Goal: Transaction & Acquisition: Purchase product/service

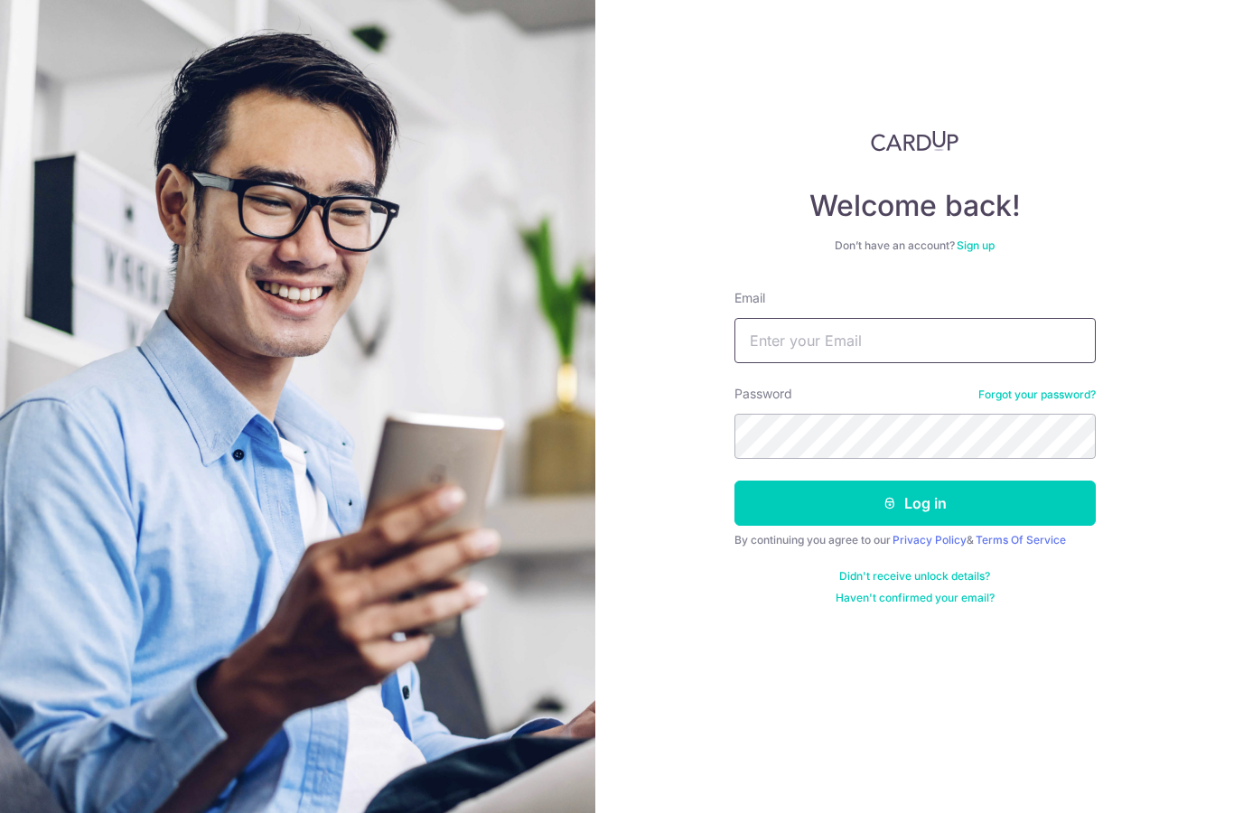
click at [1039, 348] on input "Email" at bounding box center [915, 340] width 361 height 45
type input "aikfan88@gmail.com"
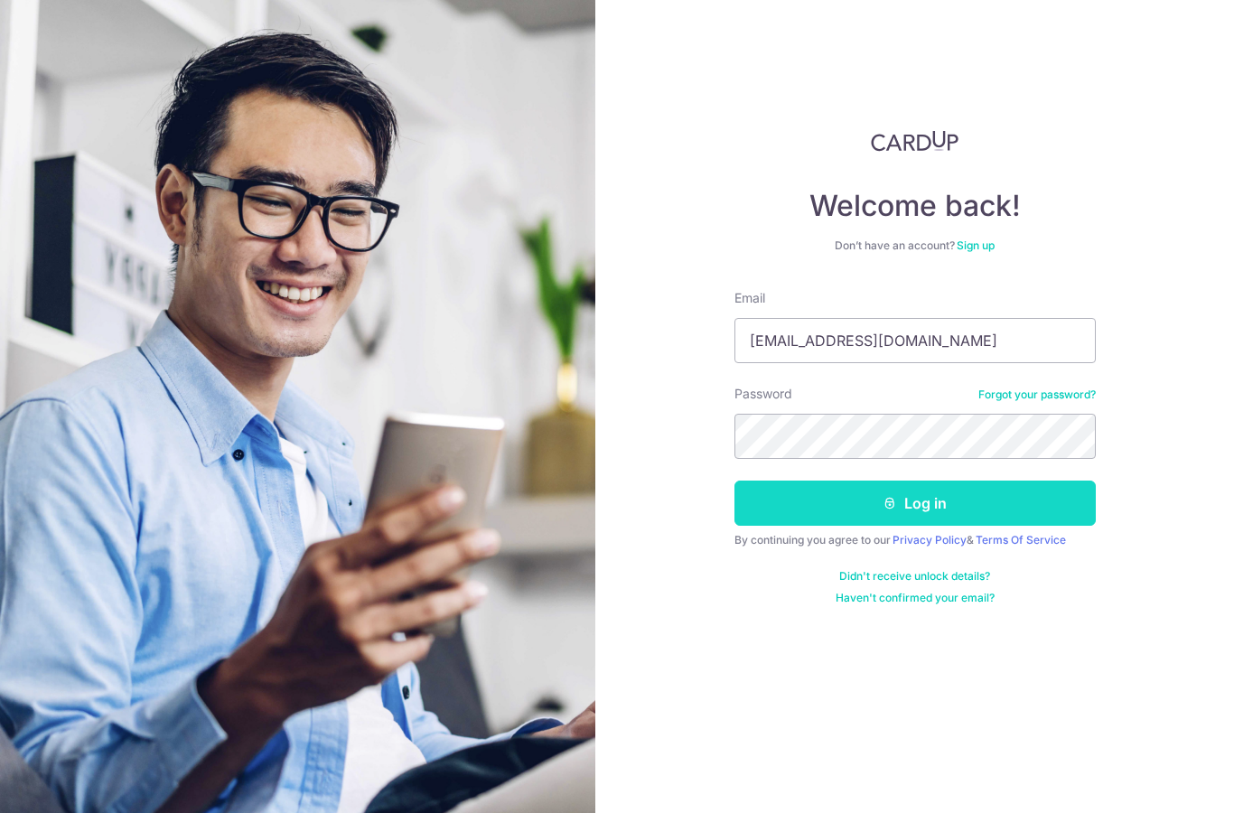
click at [998, 497] on button "Log in" at bounding box center [915, 503] width 361 height 45
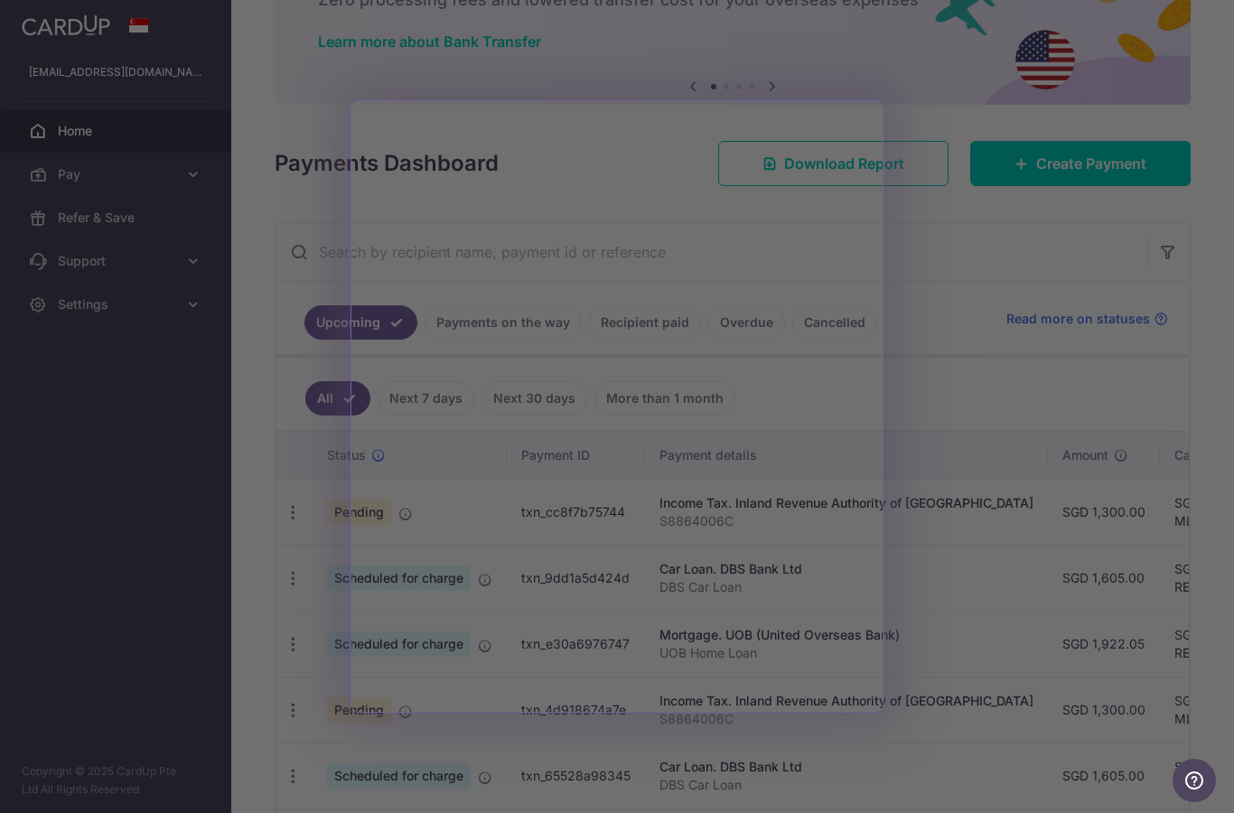
scroll to position [129, 0]
click at [987, 184] on div at bounding box center [623, 410] width 1247 height 821
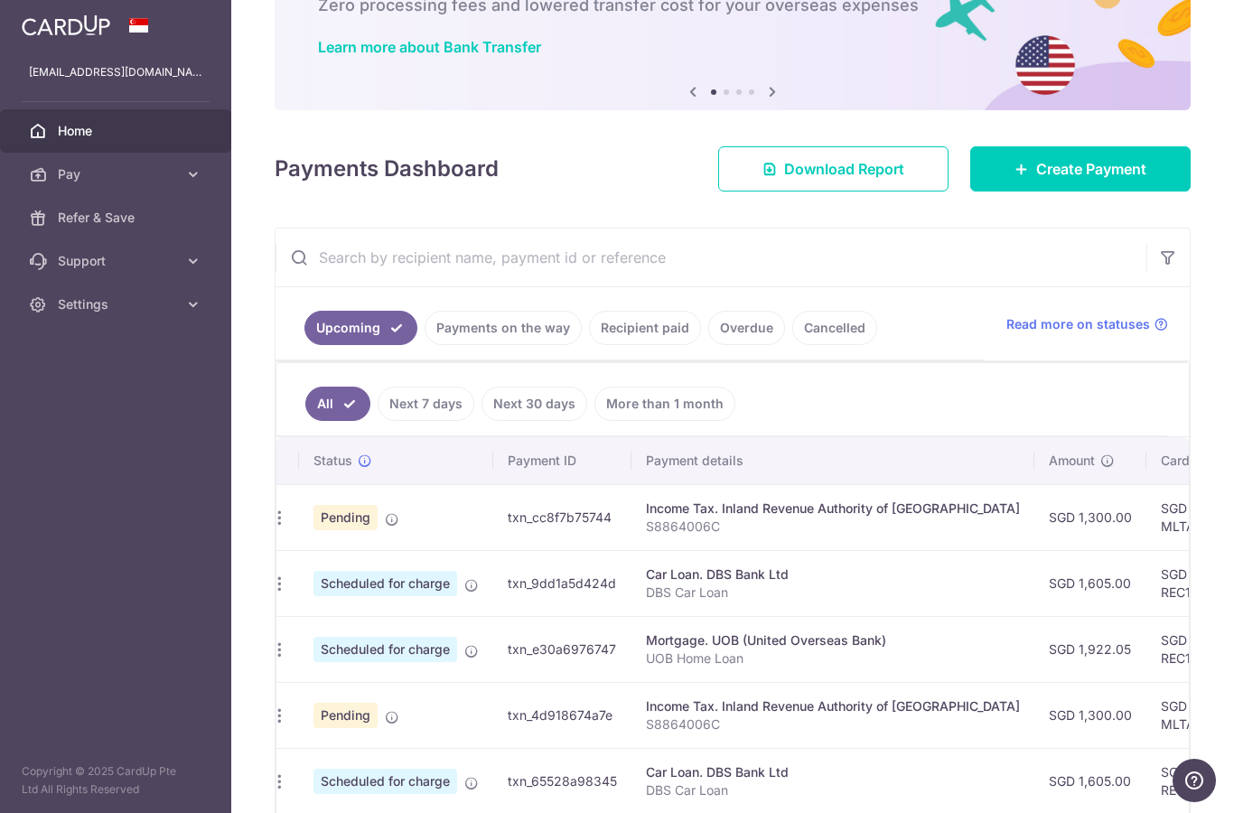
scroll to position [112, 0]
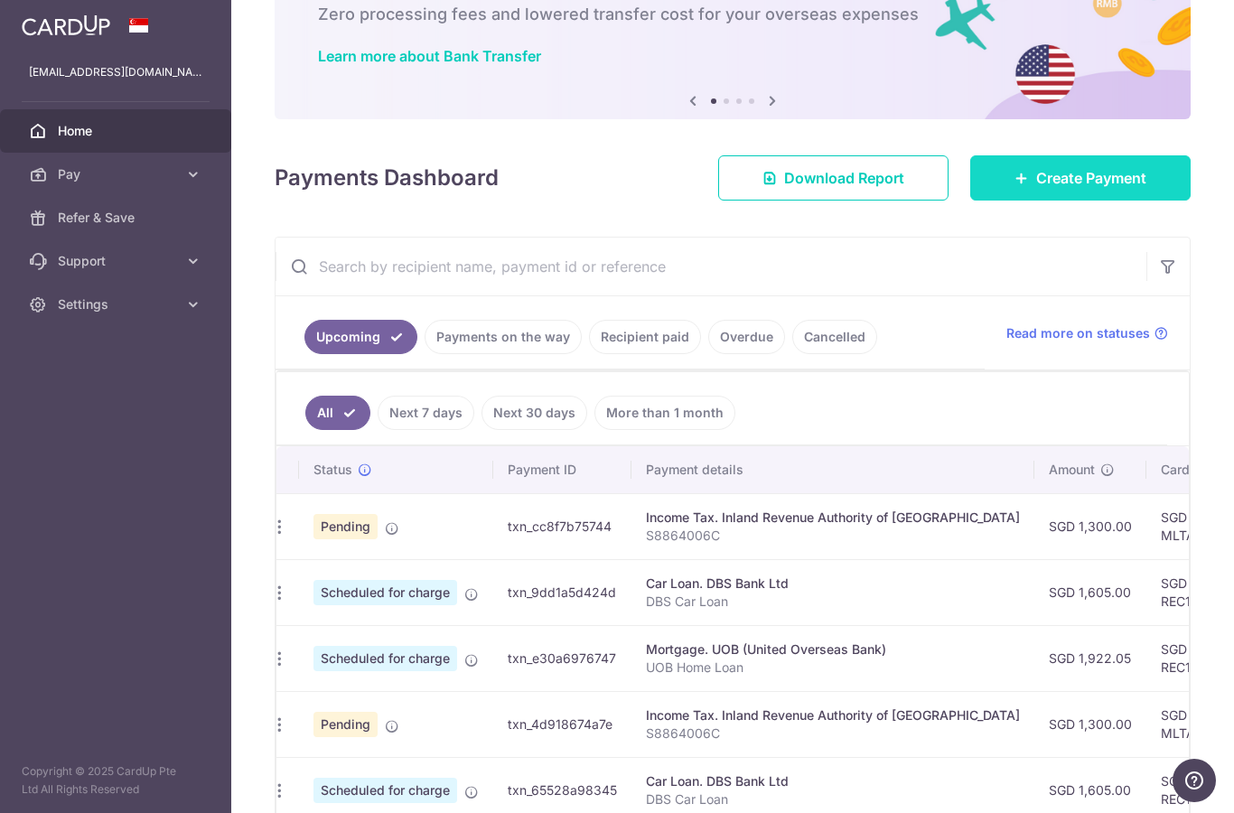
click at [1073, 189] on span "Create Payment" at bounding box center [1091, 178] width 110 height 22
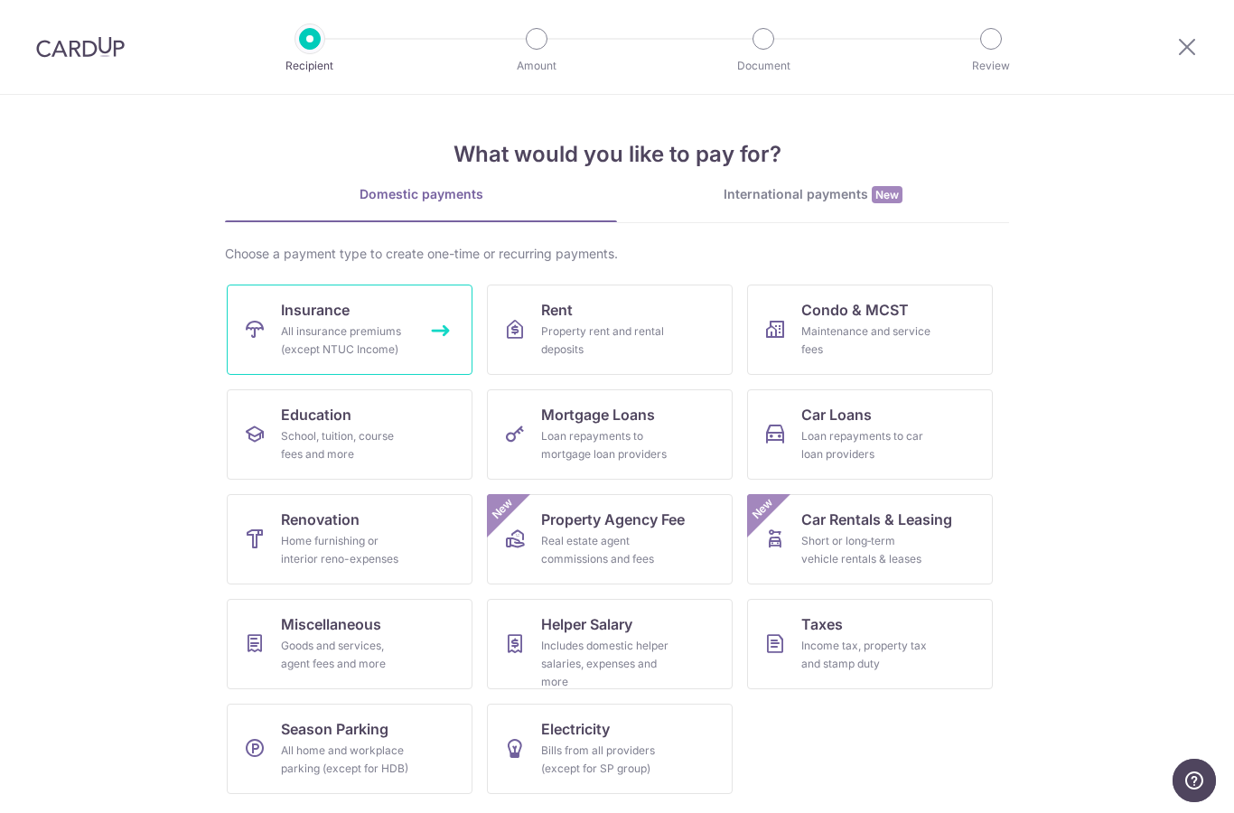
click at [257, 300] on link "Insurance All insurance premiums (except NTUC Income)" at bounding box center [350, 330] width 246 height 90
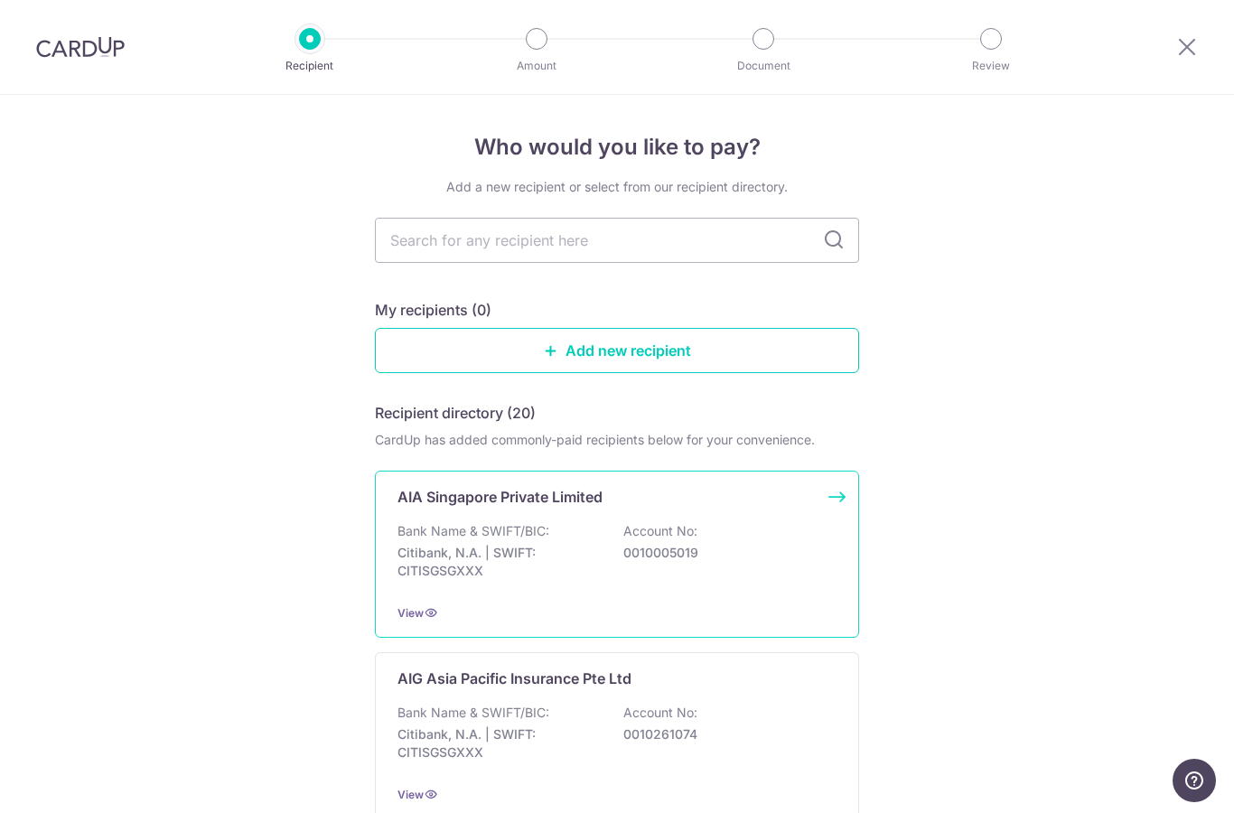
click at [780, 559] on p "0010005019" at bounding box center [724, 553] width 202 height 18
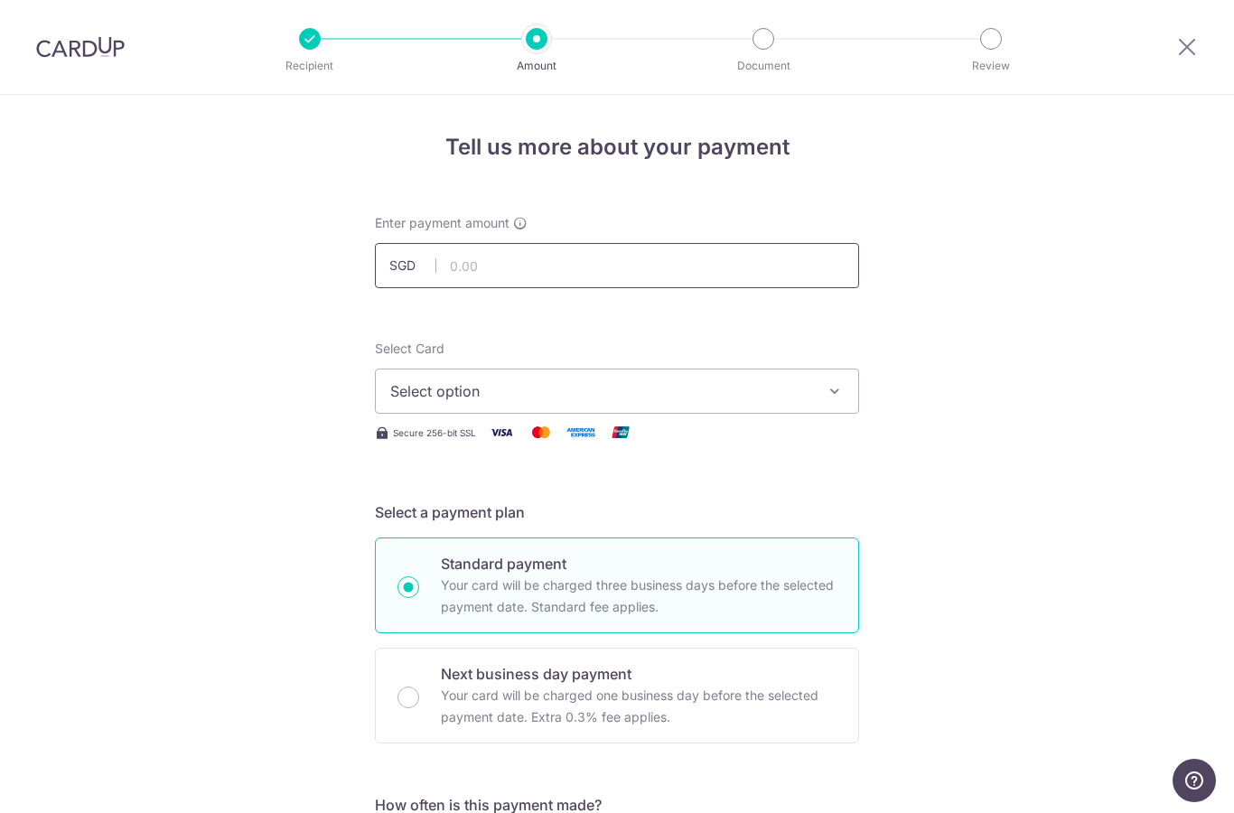
click at [792, 277] on input "text" at bounding box center [617, 265] width 484 height 45
type input "952.54"
click at [826, 400] on icon "button" at bounding box center [835, 391] width 18 height 18
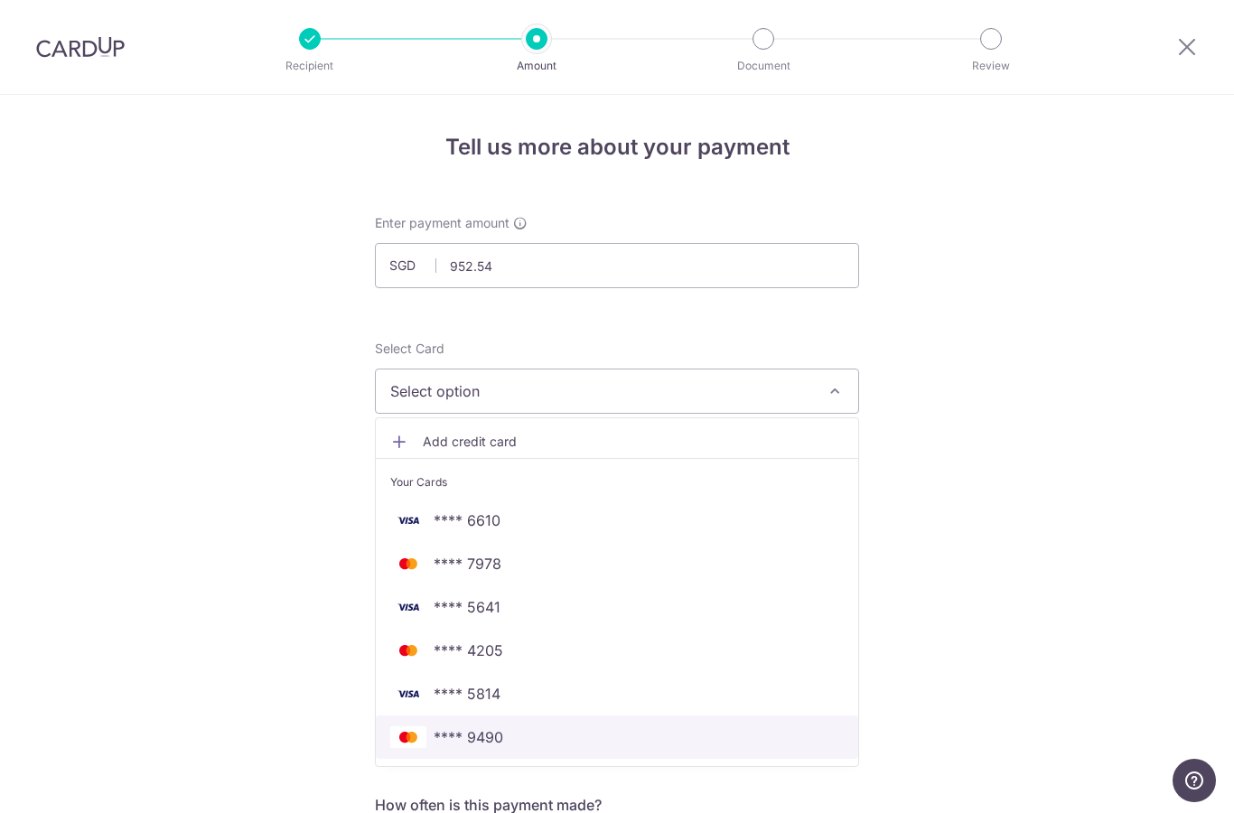
click at [612, 745] on span "**** 9490" at bounding box center [617, 737] width 454 height 22
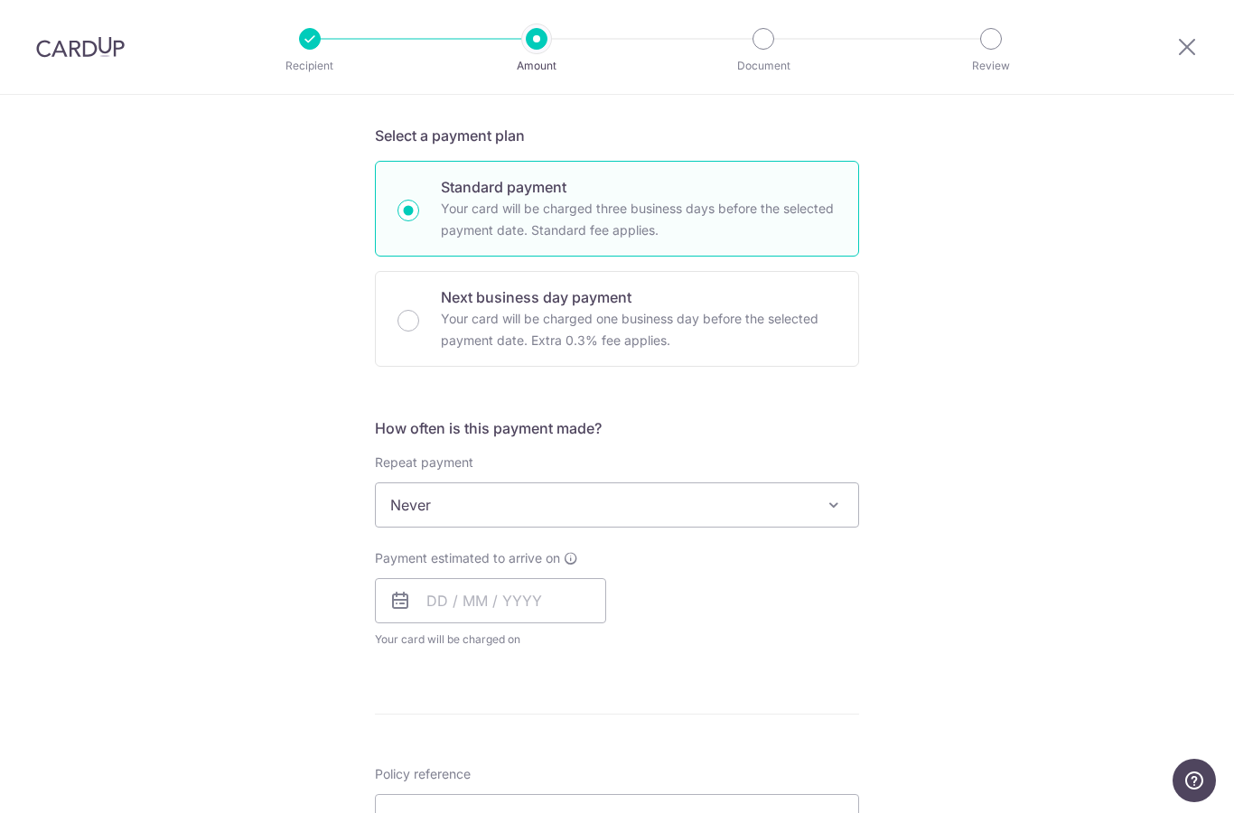
scroll to position [379, 0]
click at [779, 513] on span "Never" at bounding box center [617, 503] width 483 height 43
click at [659, 519] on span "Never" at bounding box center [617, 503] width 483 height 43
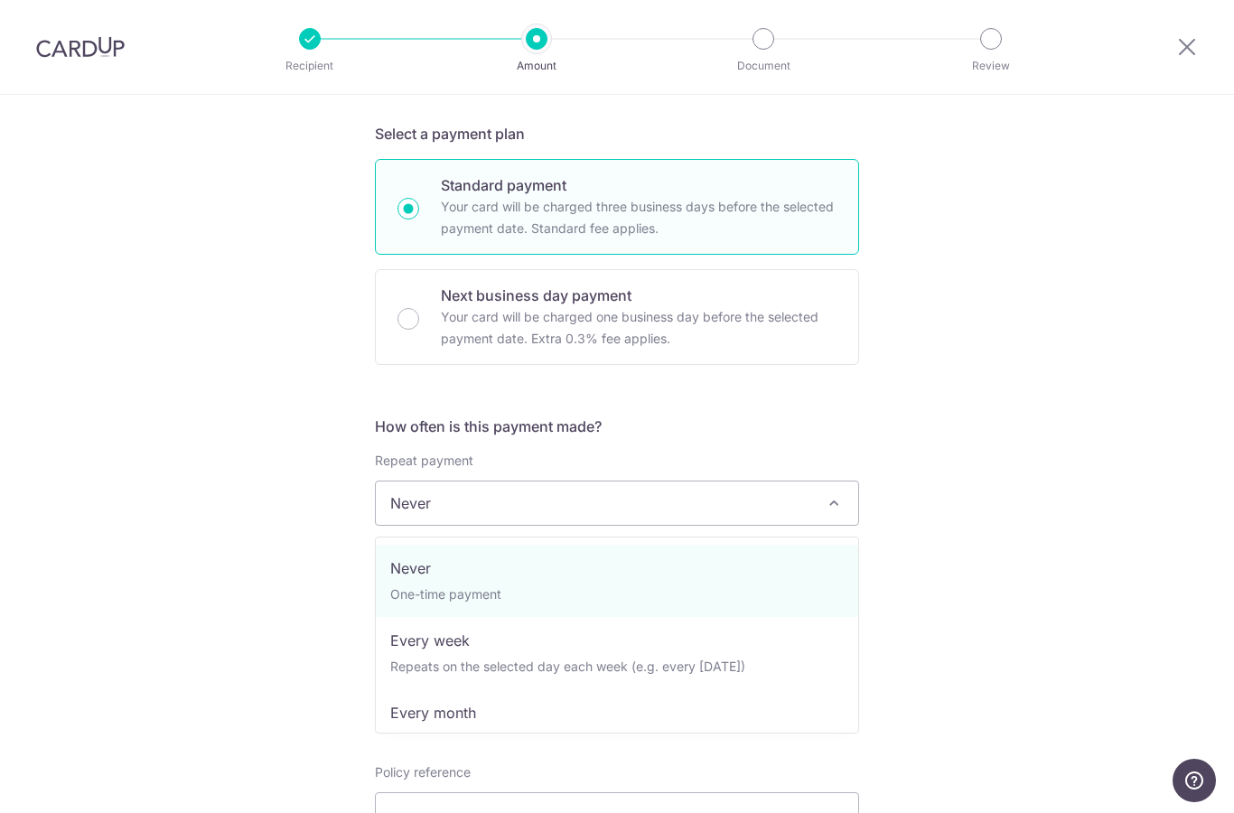
click at [949, 436] on div "Tell us more about your payment Enter payment amount SGD 952.54 952.54 Select C…" at bounding box center [617, 533] width 1234 height 1635
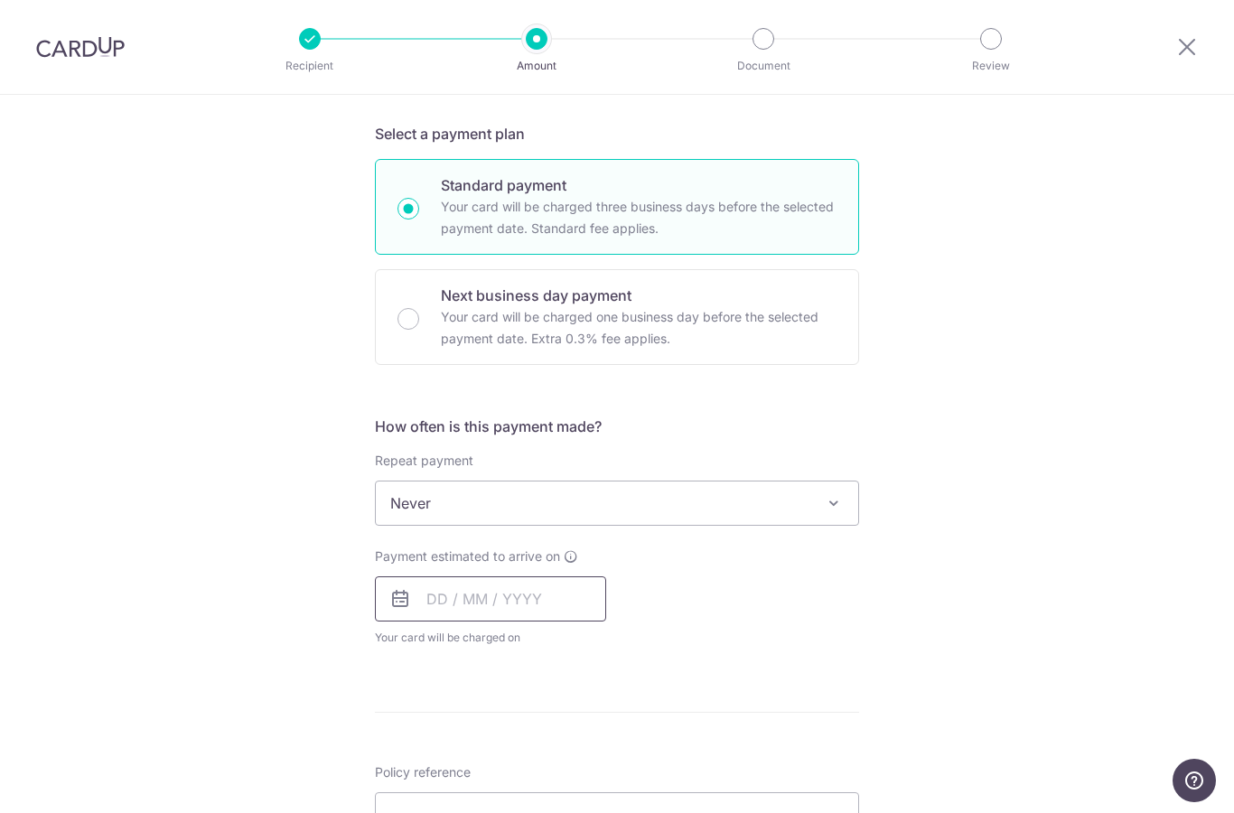
click at [512, 619] on input "text" at bounding box center [490, 598] width 231 height 45
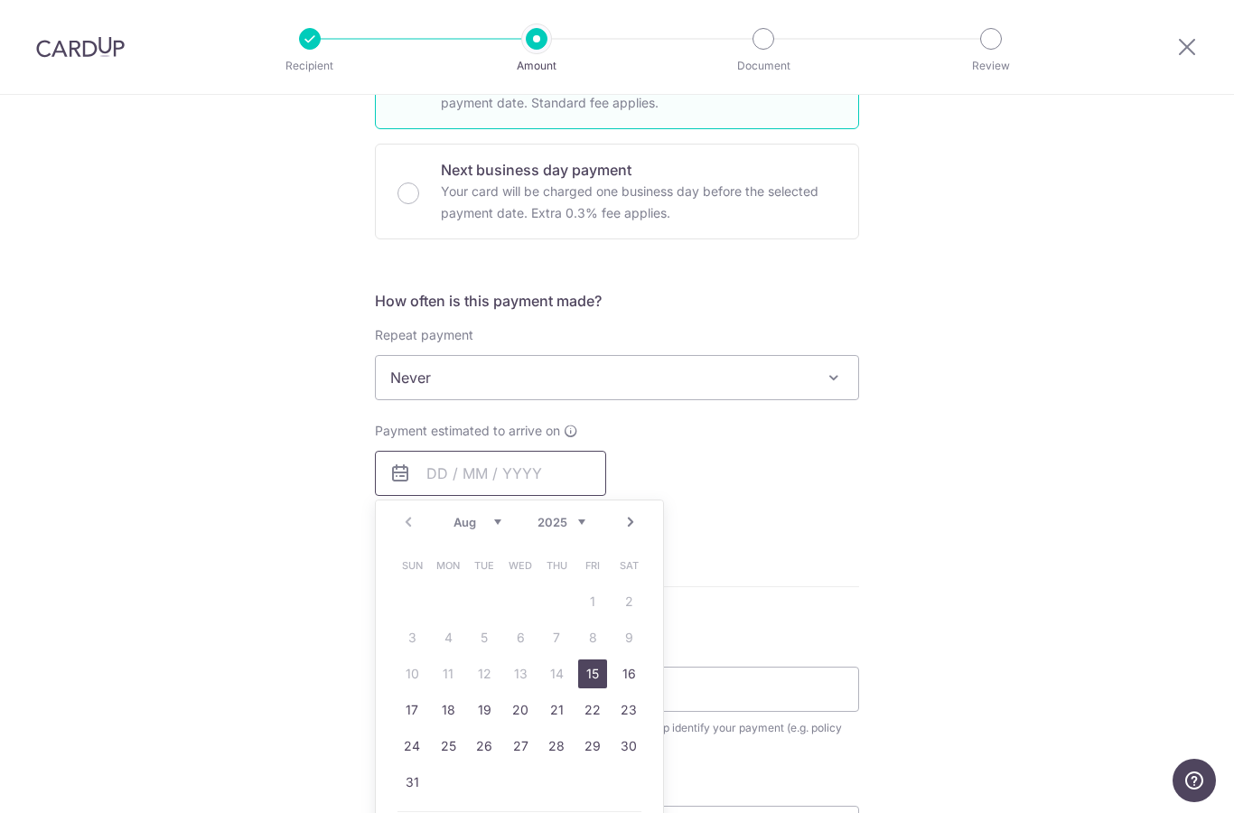
scroll to position [540, 0]
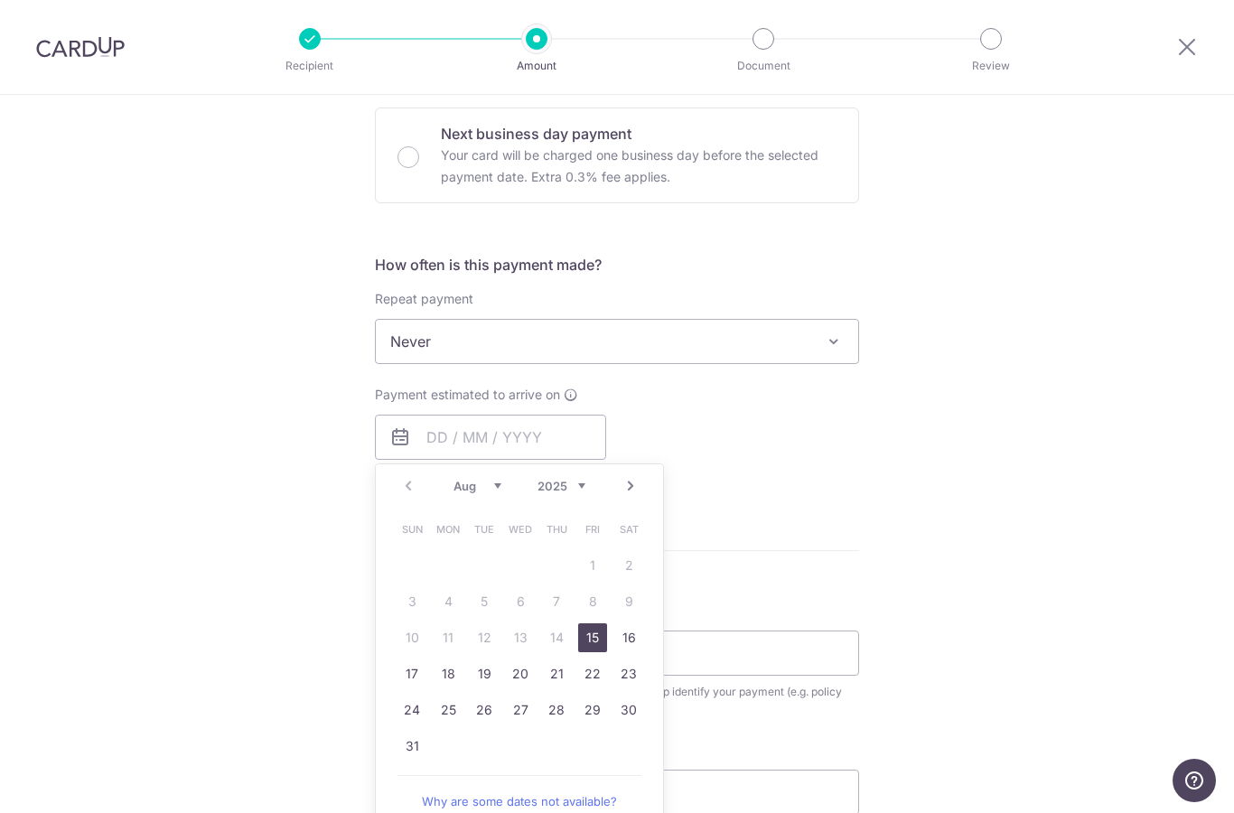
click at [601, 646] on link "15" at bounding box center [592, 637] width 29 height 29
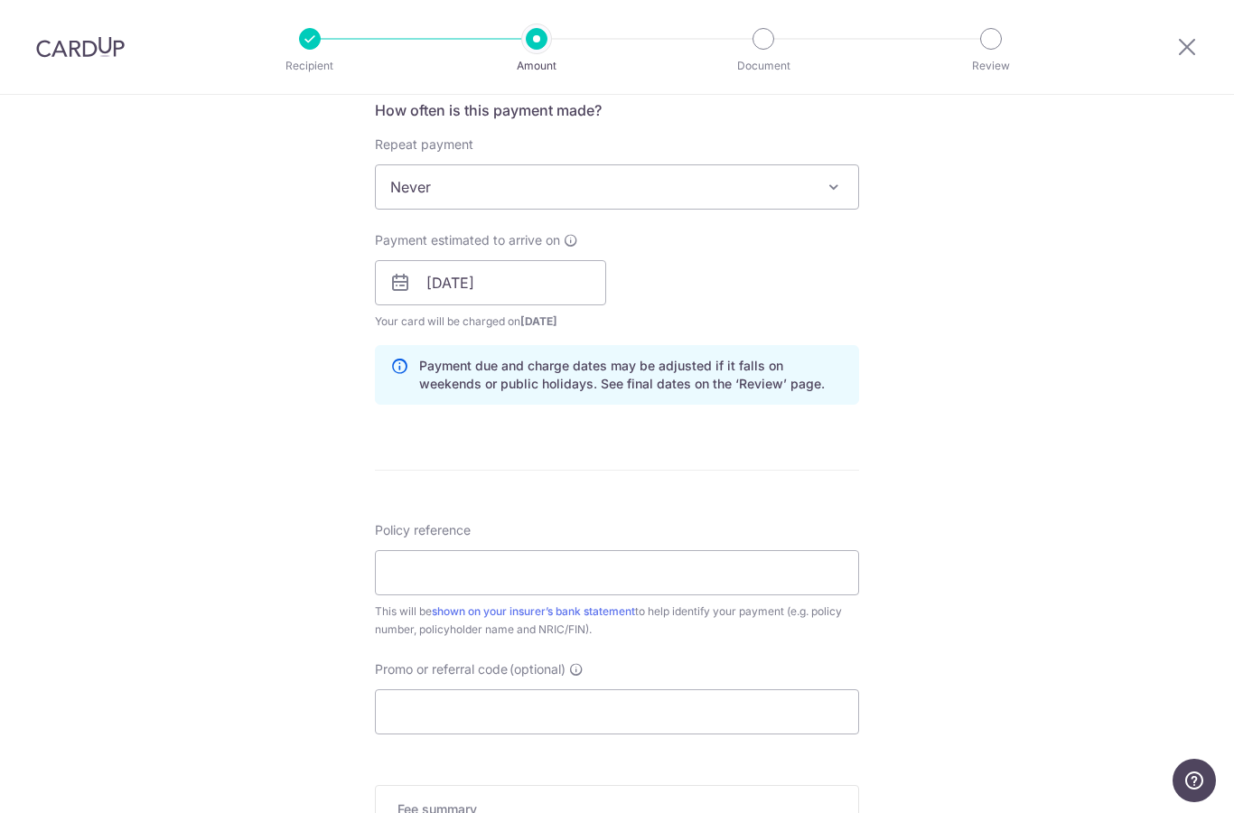
scroll to position [696, 0]
click at [474, 295] on input "15/08/2025" at bounding box center [490, 281] width 231 height 45
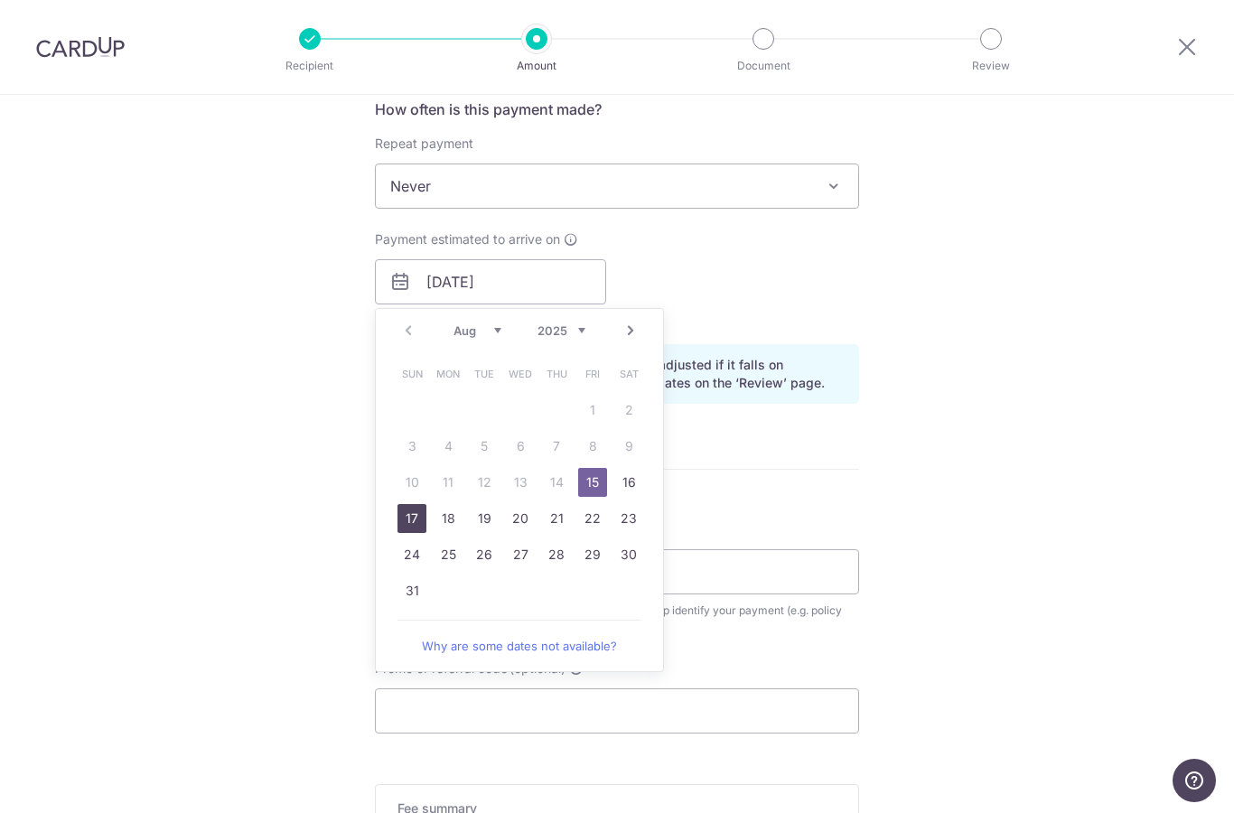
click at [411, 529] on link "17" at bounding box center [412, 518] width 29 height 29
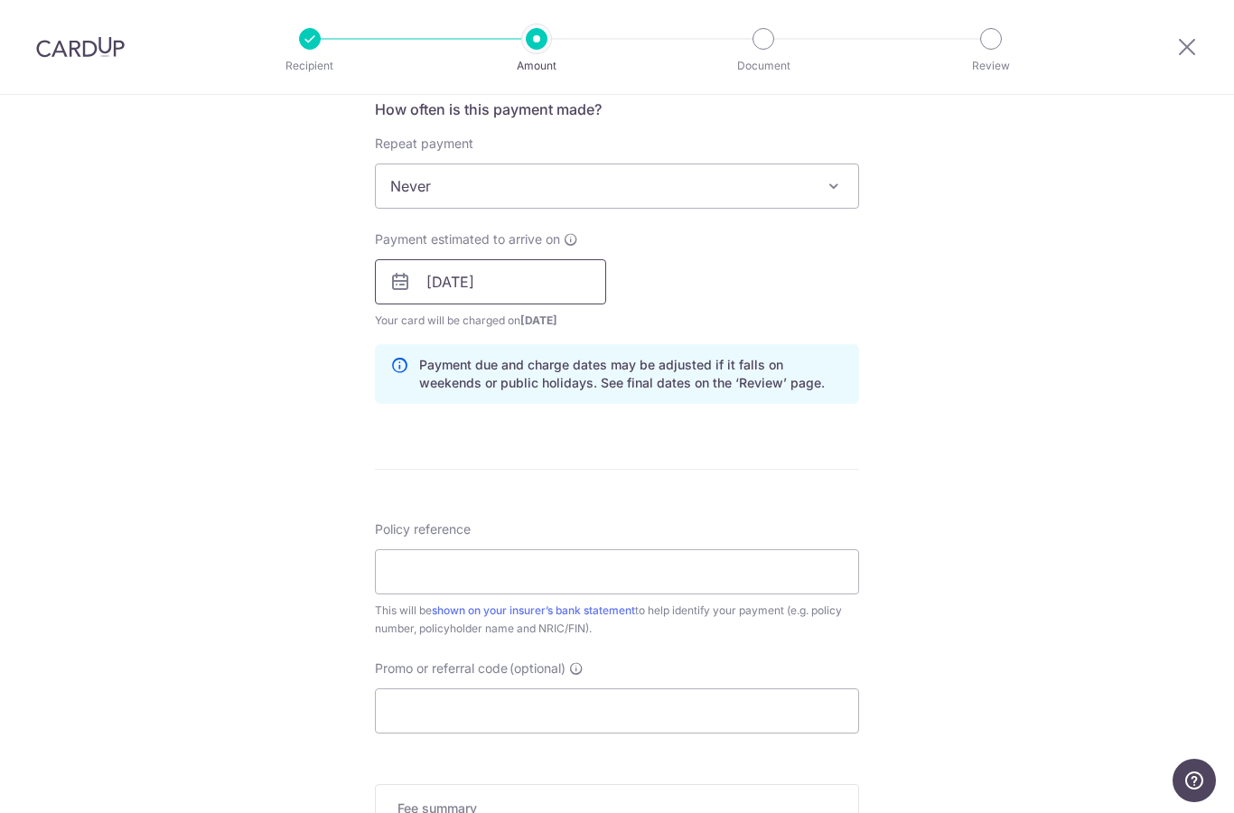
click at [437, 281] on input "17/08/2025" at bounding box center [490, 281] width 231 height 45
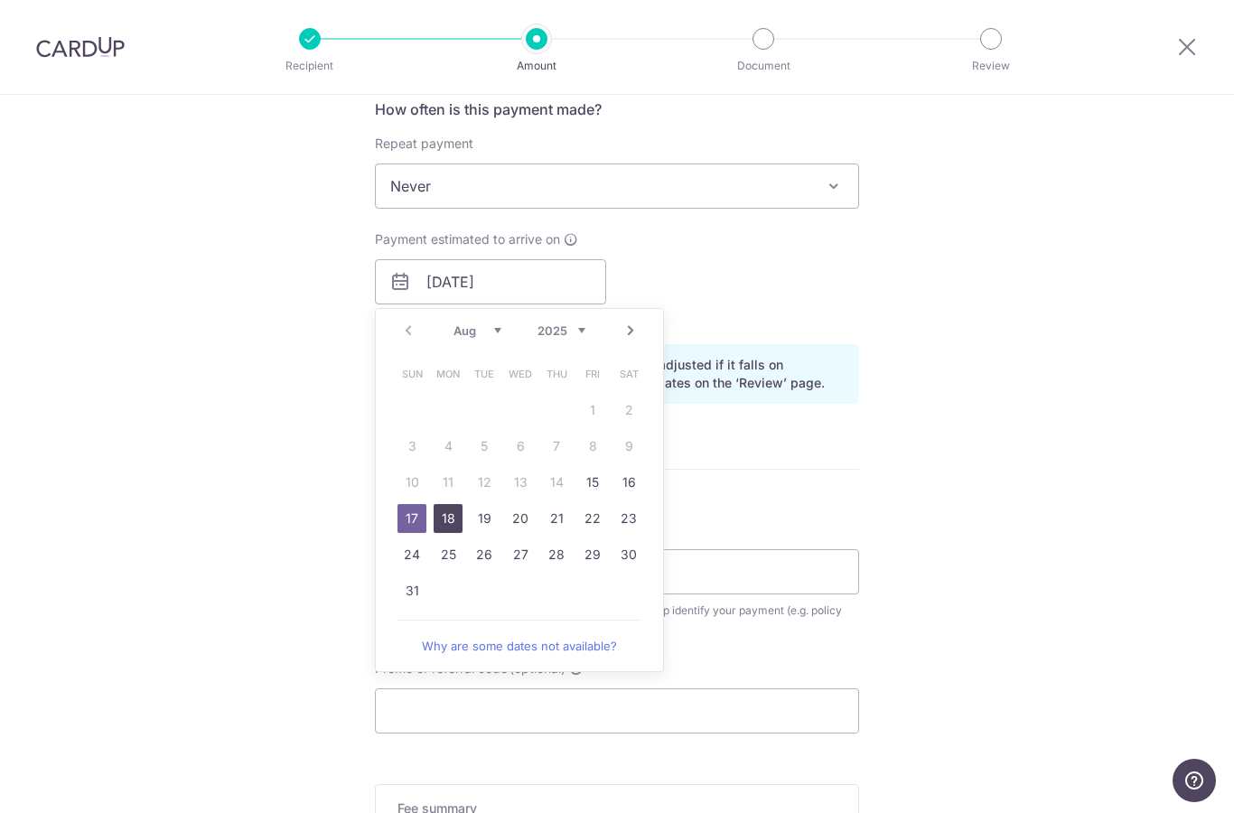
click at [434, 531] on link "18" at bounding box center [448, 518] width 29 height 29
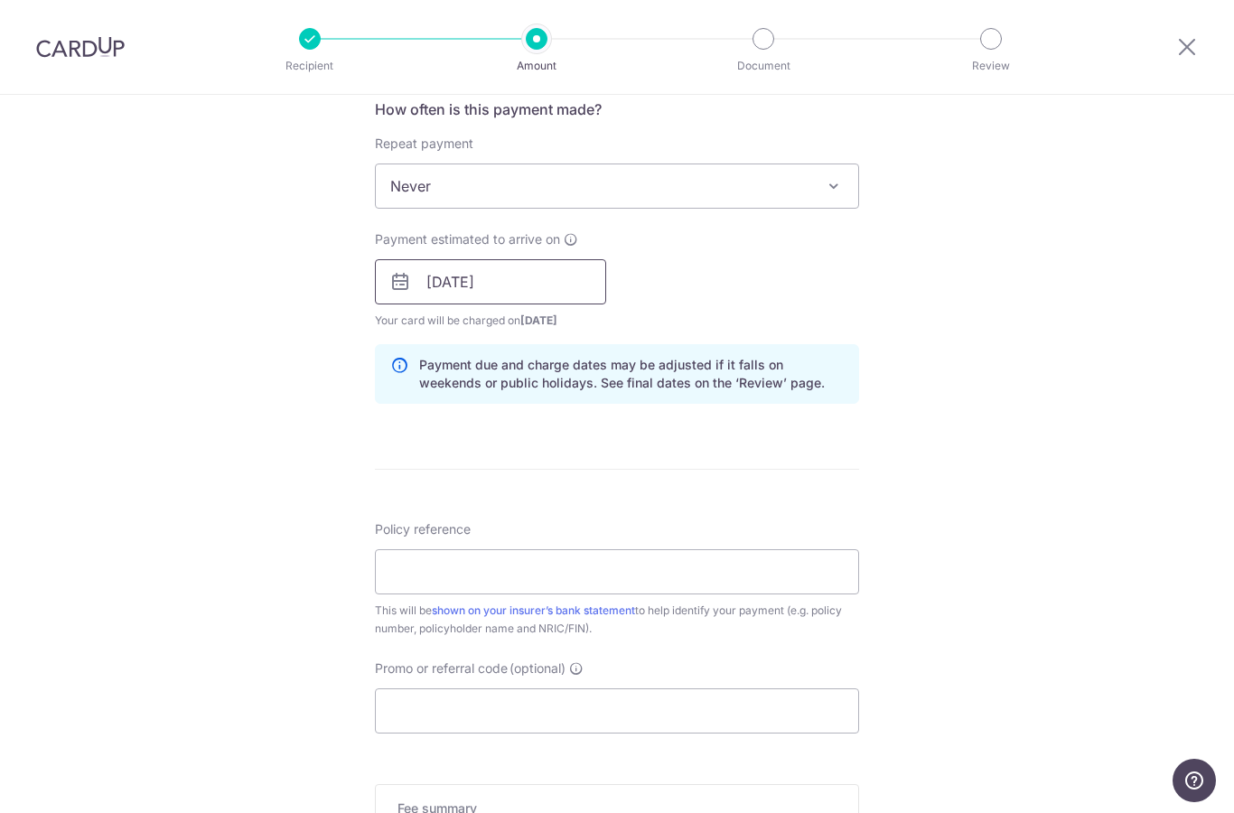
click at [522, 297] on input "18/08/2025" at bounding box center [490, 281] width 231 height 45
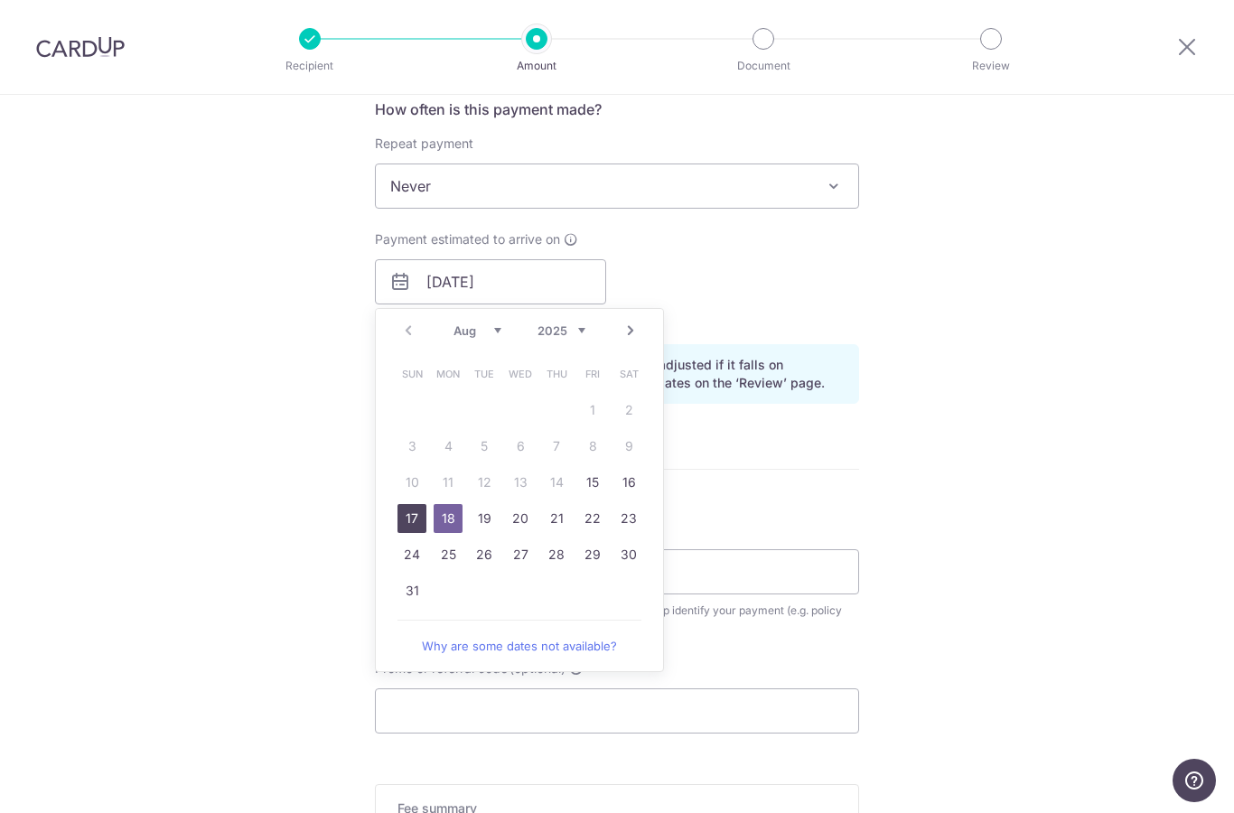
click at [404, 522] on link "17" at bounding box center [412, 518] width 29 height 29
type input "17/08/2025"
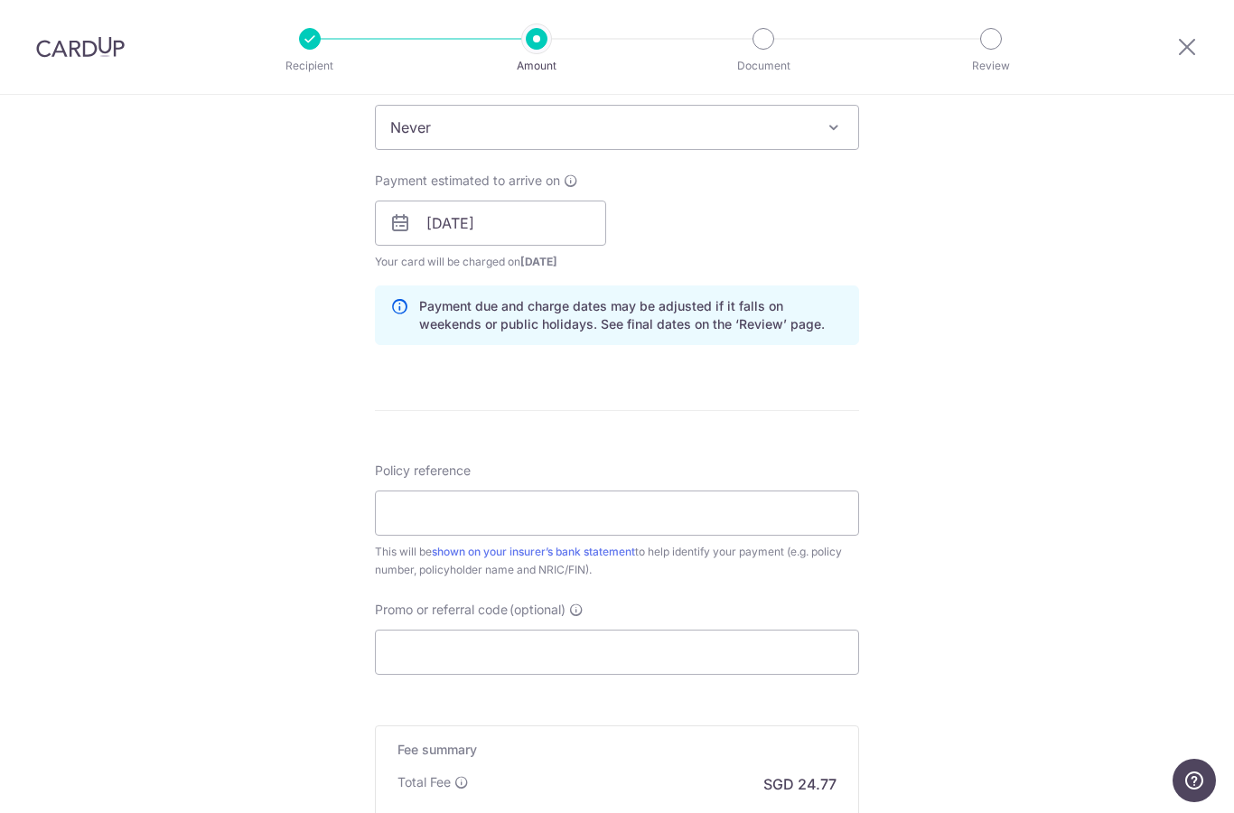
scroll to position [773, 0]
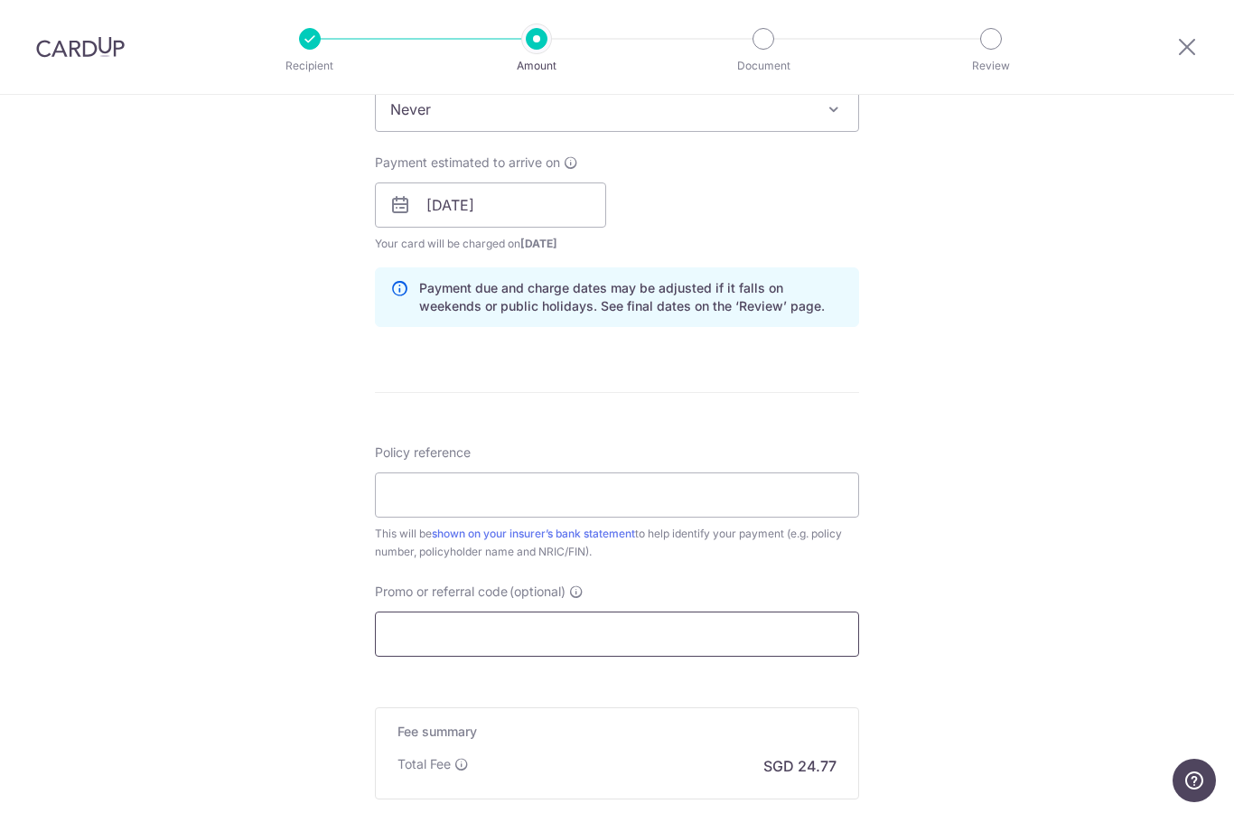
click at [426, 619] on input "Promo or referral code (optional)" at bounding box center [617, 634] width 484 height 45
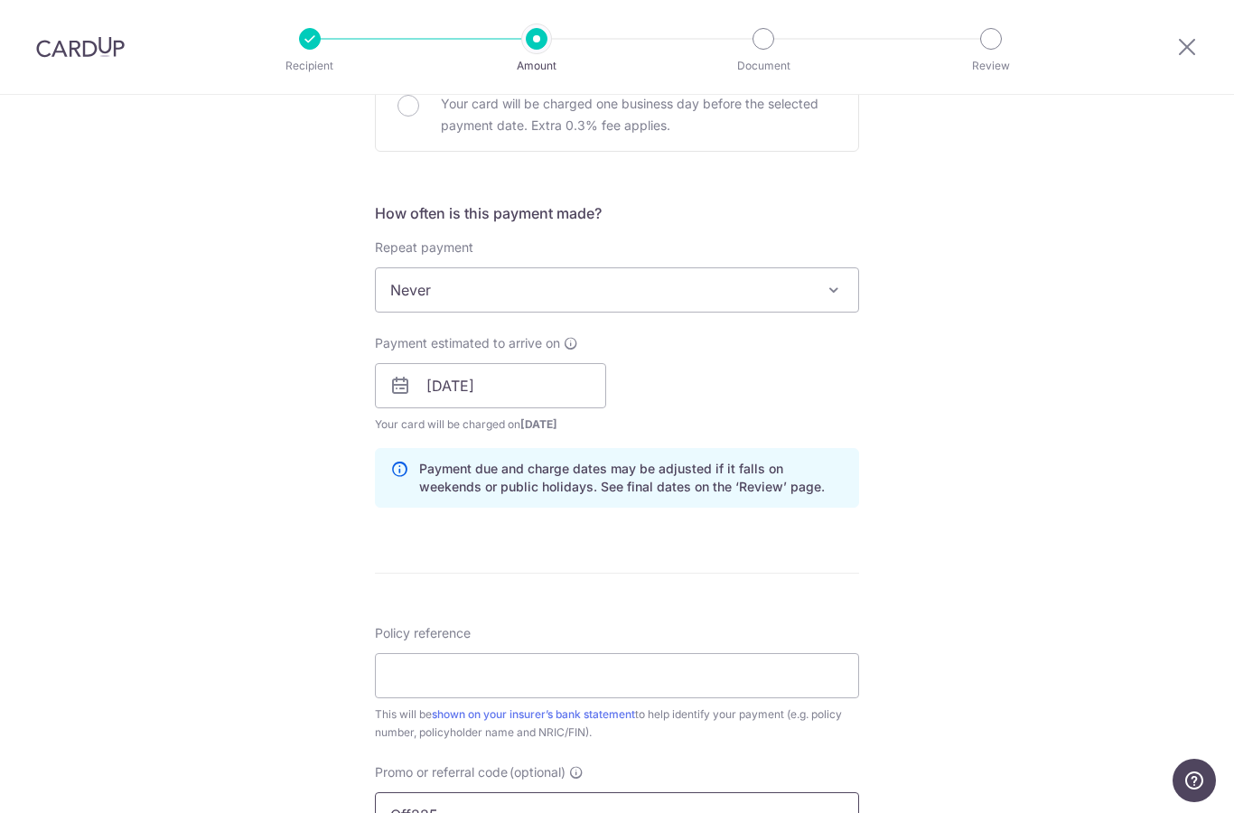
scroll to position [590, 0]
type input "Off225"
click at [534, 395] on input "17/08/2025" at bounding box center [490, 387] width 231 height 45
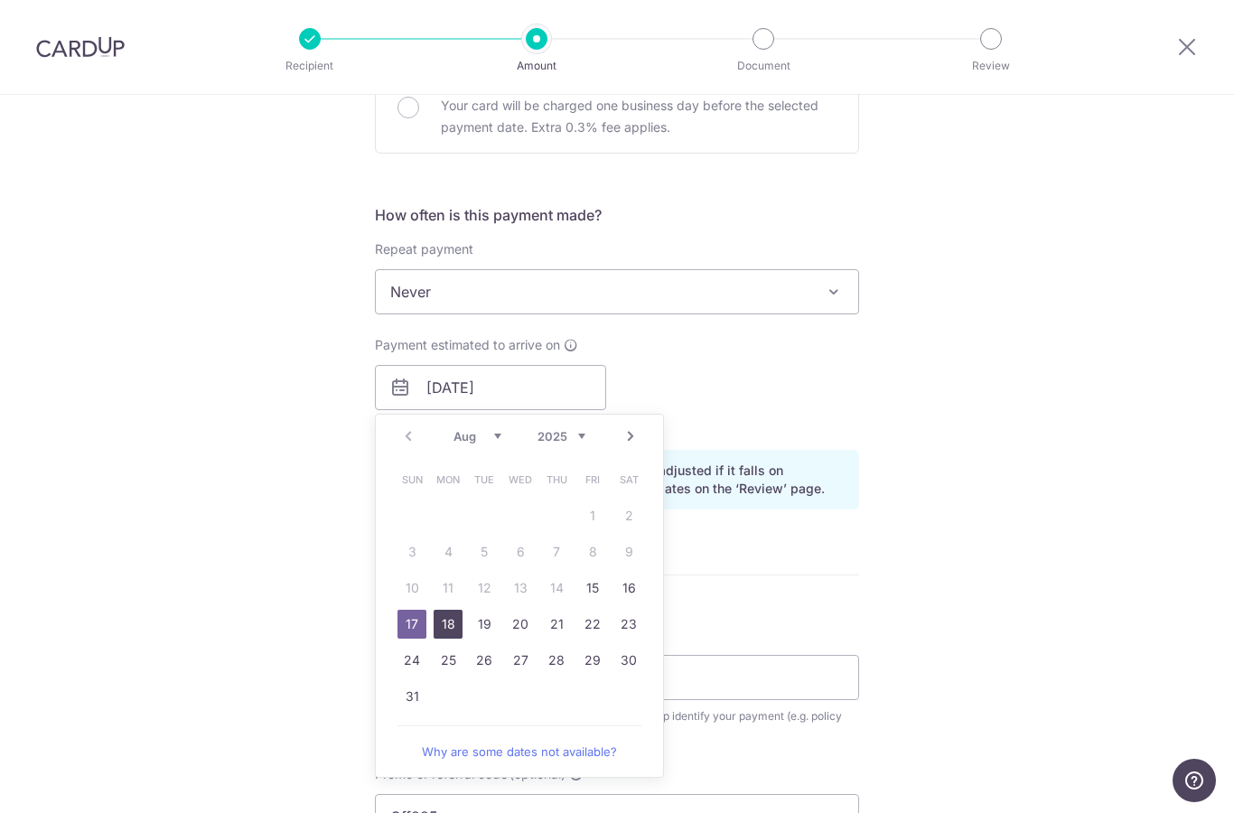
click at [444, 633] on link "18" at bounding box center [448, 624] width 29 height 29
type input "18/08/2025"
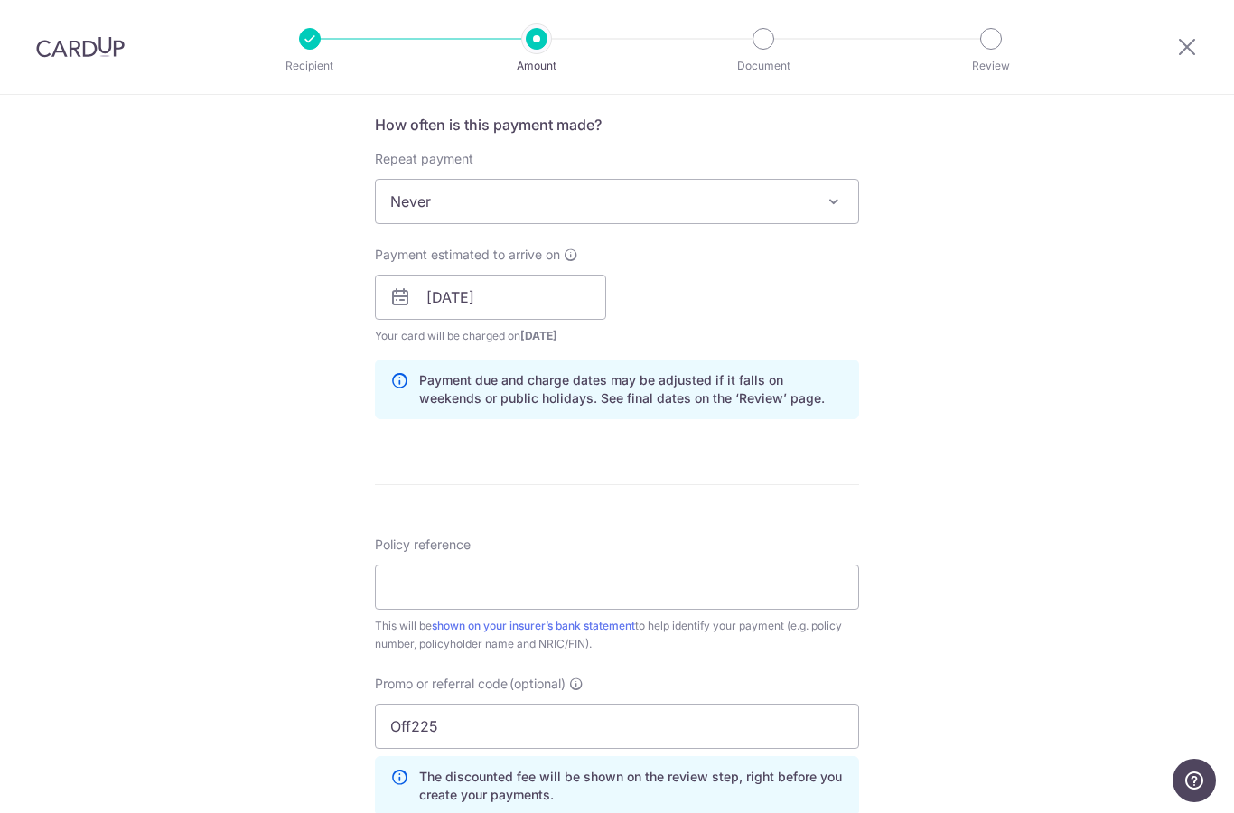
scroll to position [681, 0]
click at [677, 604] on input "Policy reference" at bounding box center [617, 586] width 484 height 45
type input "E"
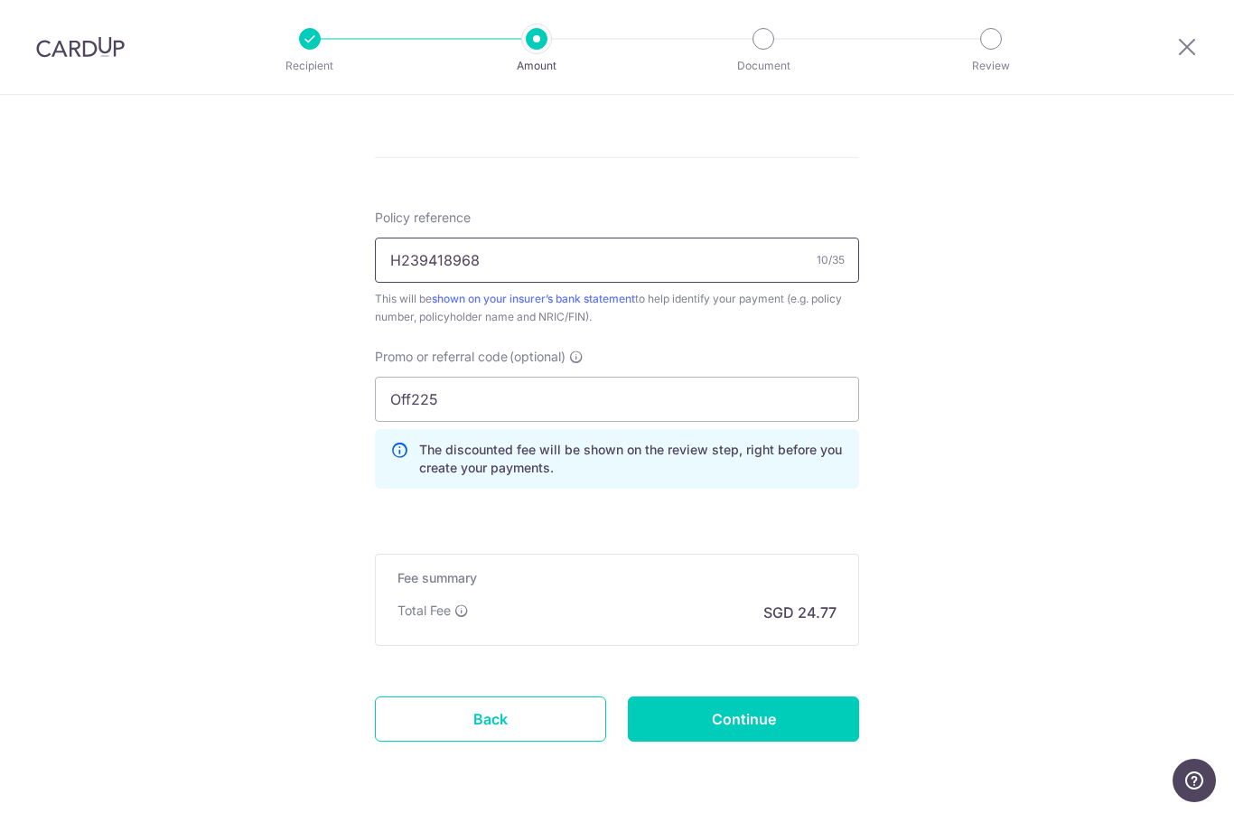
scroll to position [1007, 0]
type input "H239418968"
click at [789, 727] on input "Continue" at bounding box center [743, 720] width 231 height 45
type input "Create Schedule"
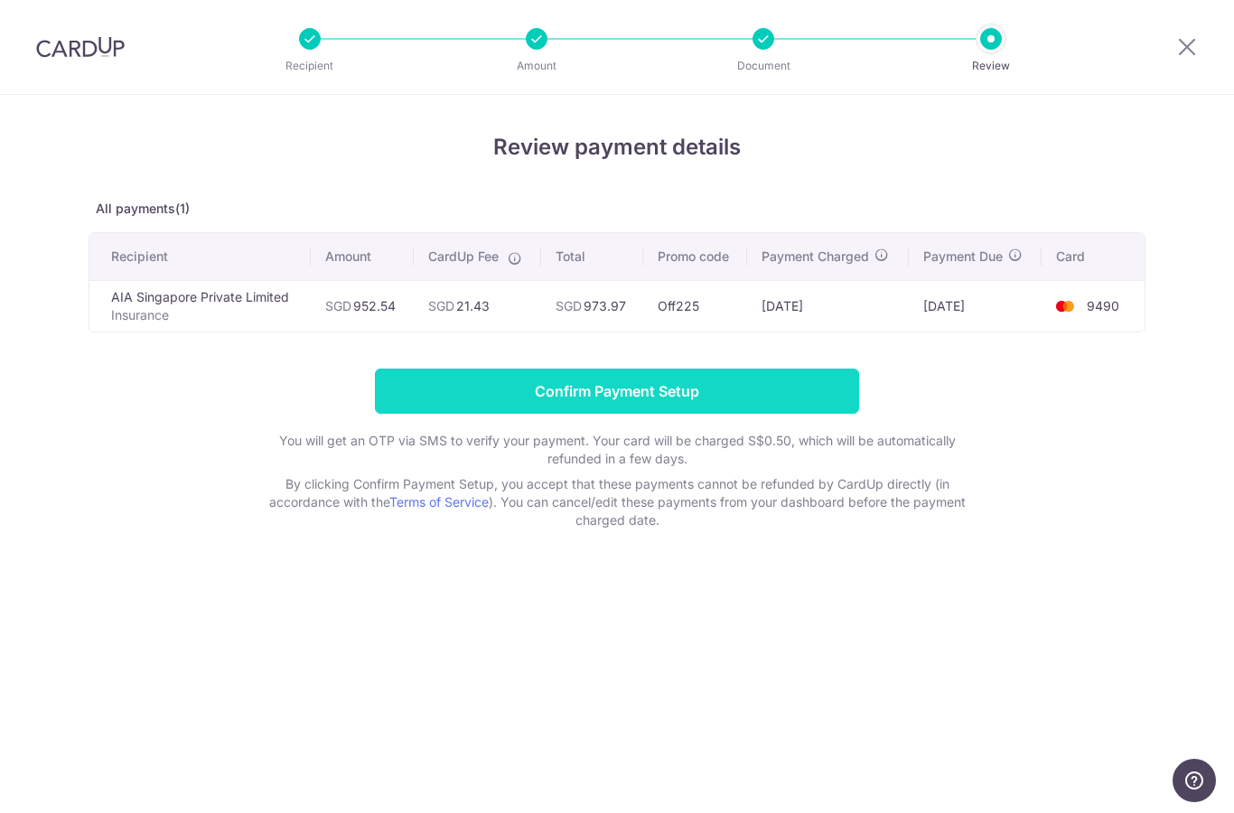
click at [806, 398] on input "Confirm Payment Setup" at bounding box center [617, 391] width 484 height 45
